Goal: Communication & Community: Answer question/provide support

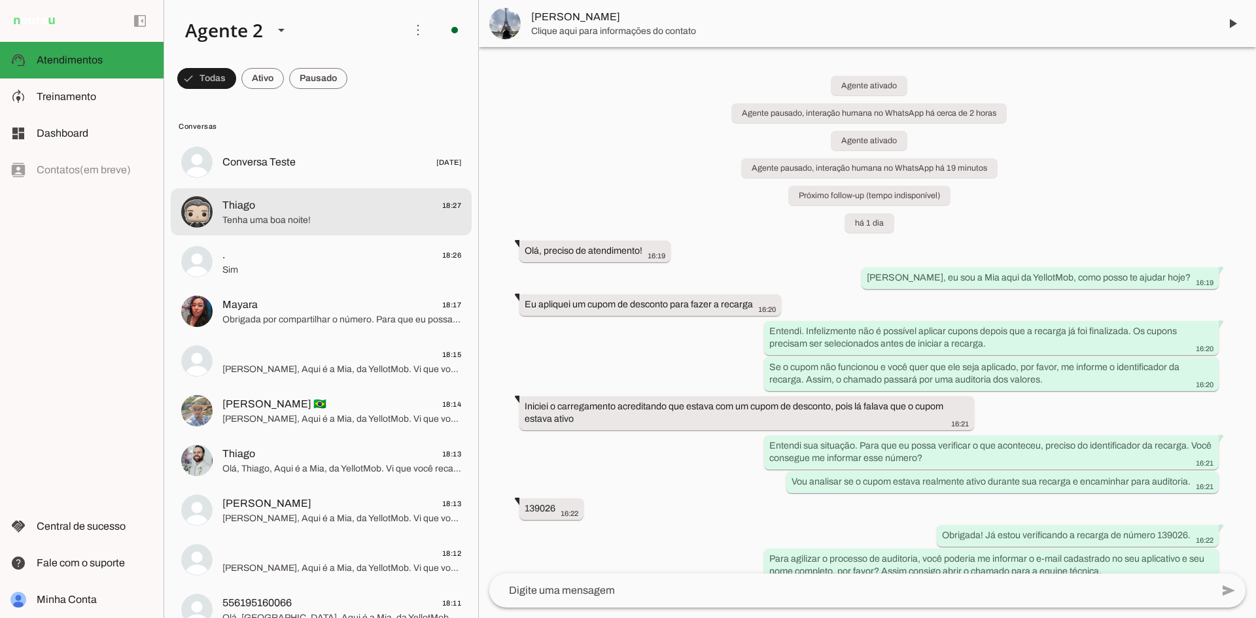
click at [280, 226] on span "Tenha uma boa noite!" at bounding box center [341, 220] width 239 height 13
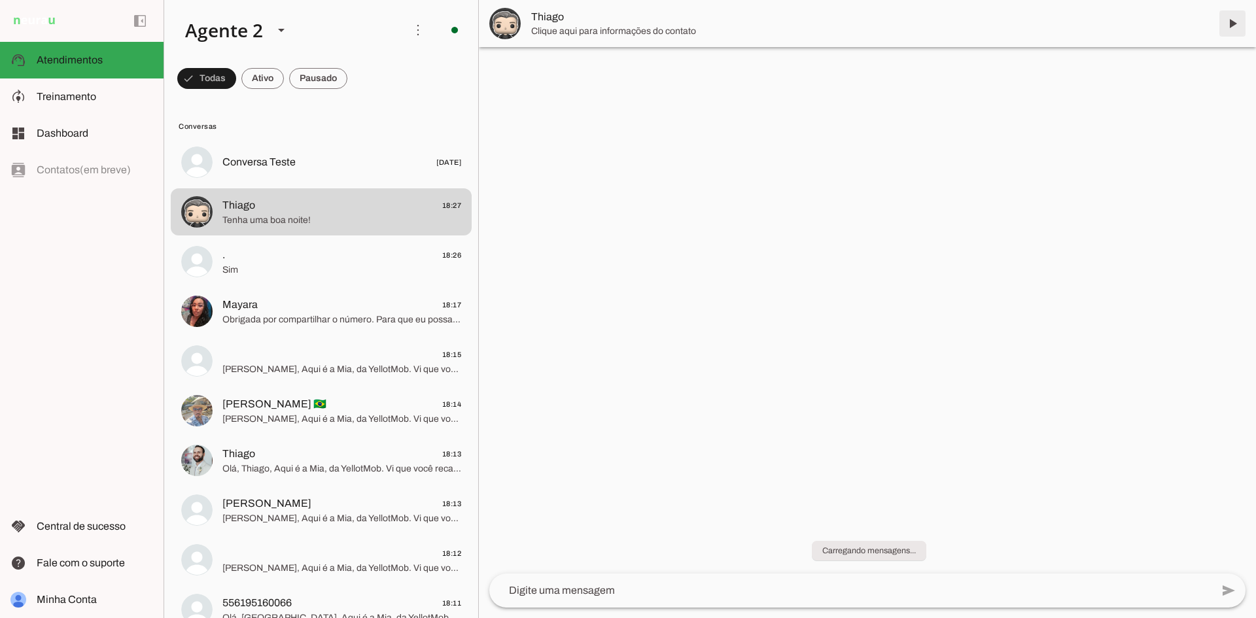
click at [1229, 29] on span at bounding box center [1232, 23] width 31 height 31
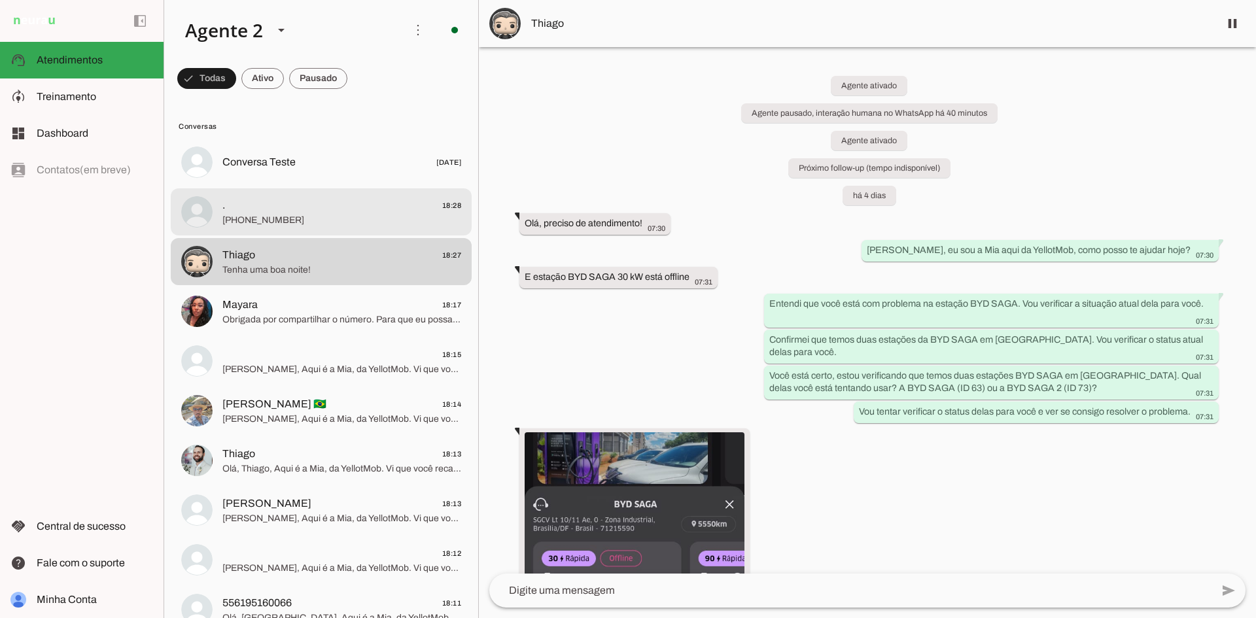
drag, startPoint x: 311, startPoint y: 198, endPoint x: 308, endPoint y: 192, distance: 7.3
click at [311, 198] on span ". 18:28" at bounding box center [341, 206] width 239 height 16
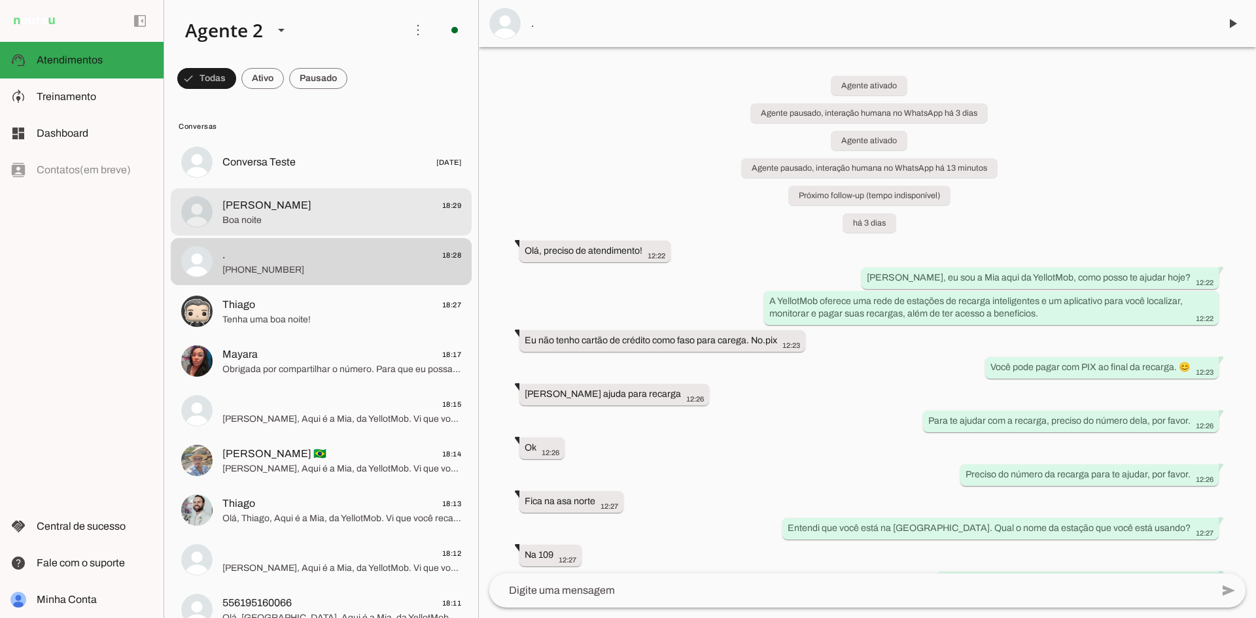
click at [287, 217] on span "Boa noite" at bounding box center [341, 220] width 239 height 13
